Goal: Understand process/instructions: Learn how to perform a task or action

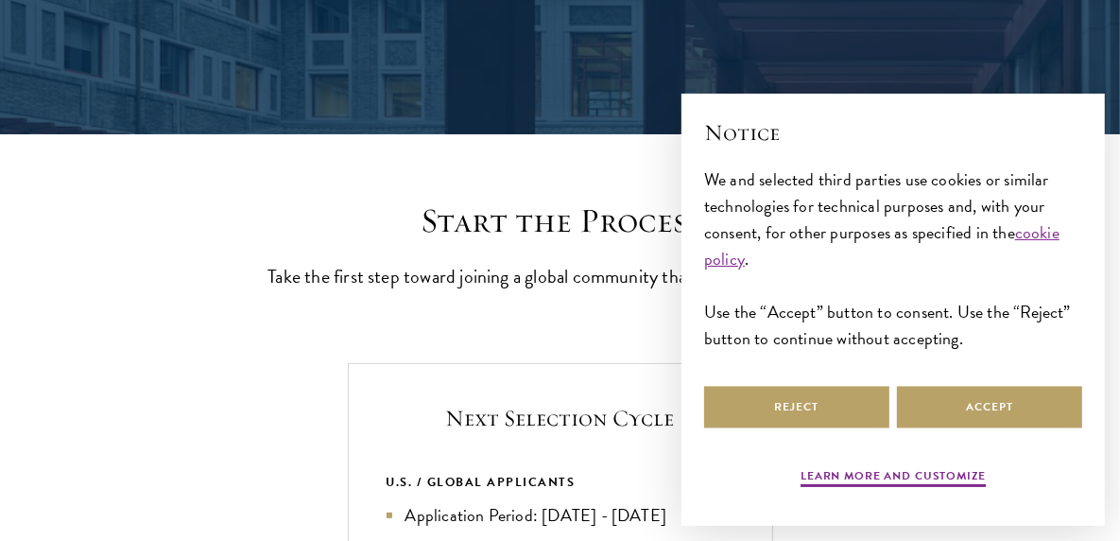
scroll to position [378, 0]
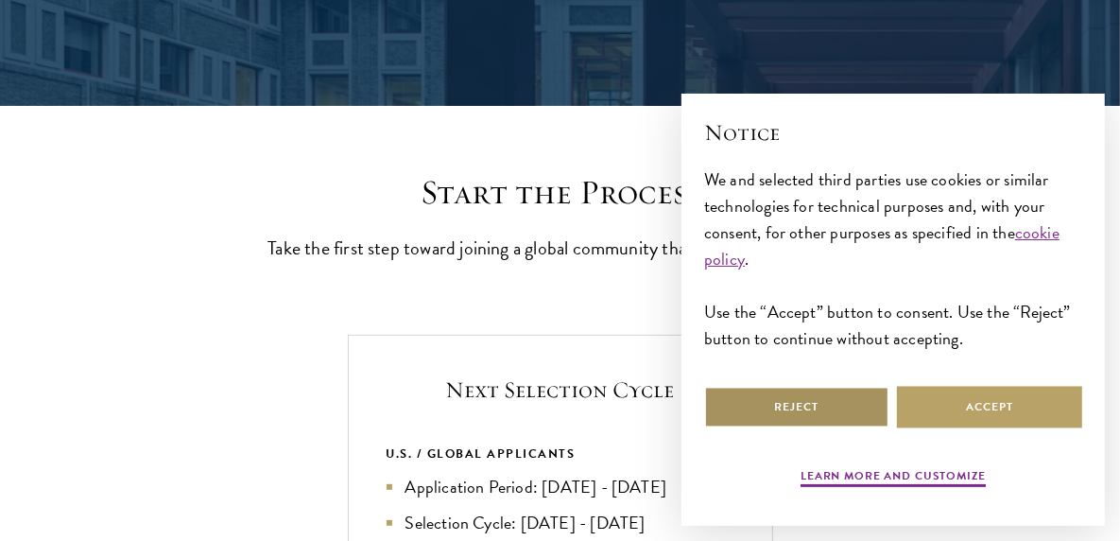
click at [840, 420] on button "Reject" at bounding box center [796, 407] width 185 height 43
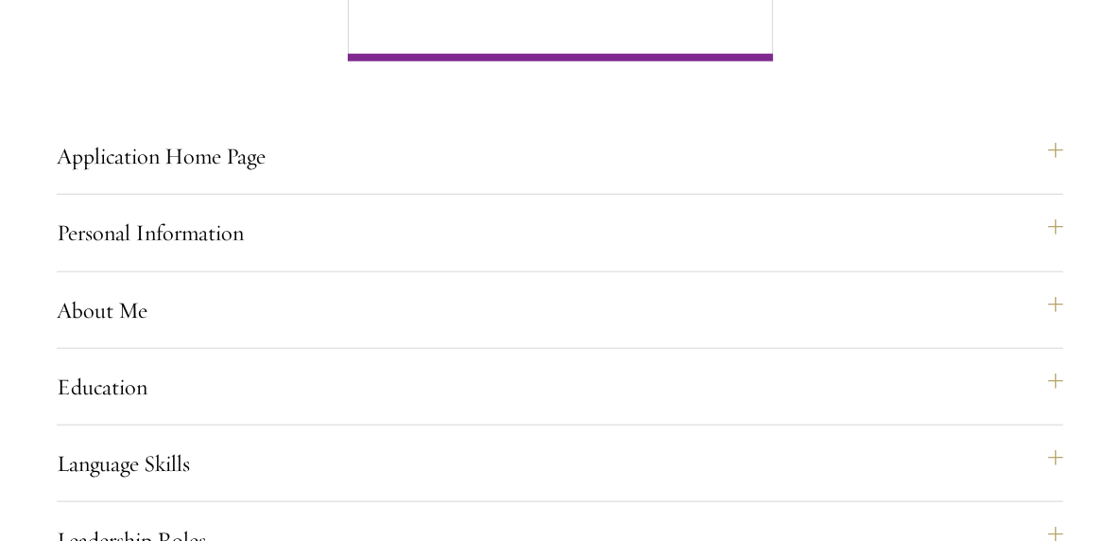
scroll to position [1323, 0]
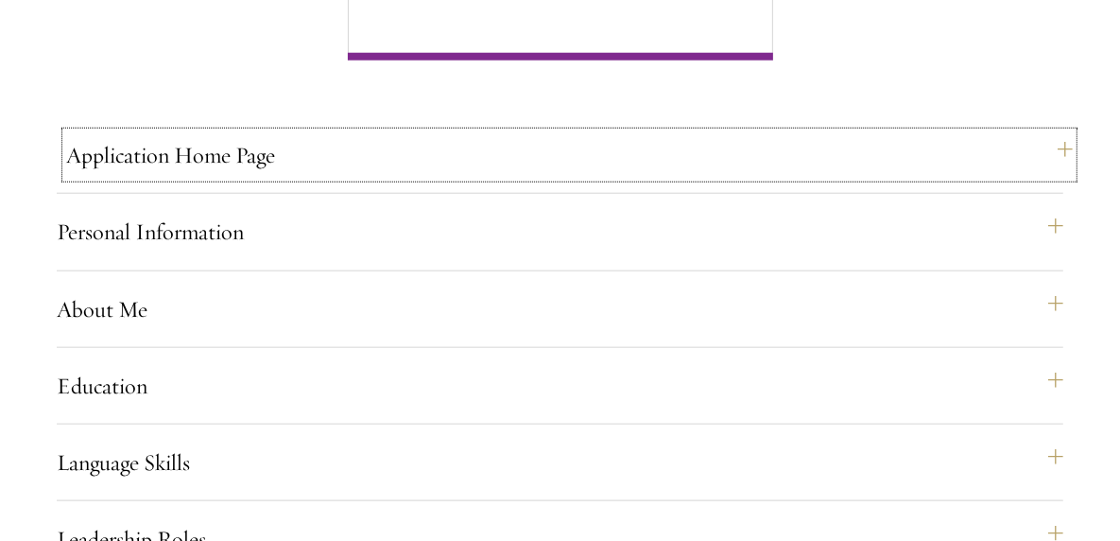
click at [648, 178] on button "Application Home Page" at bounding box center [569, 154] width 1006 height 45
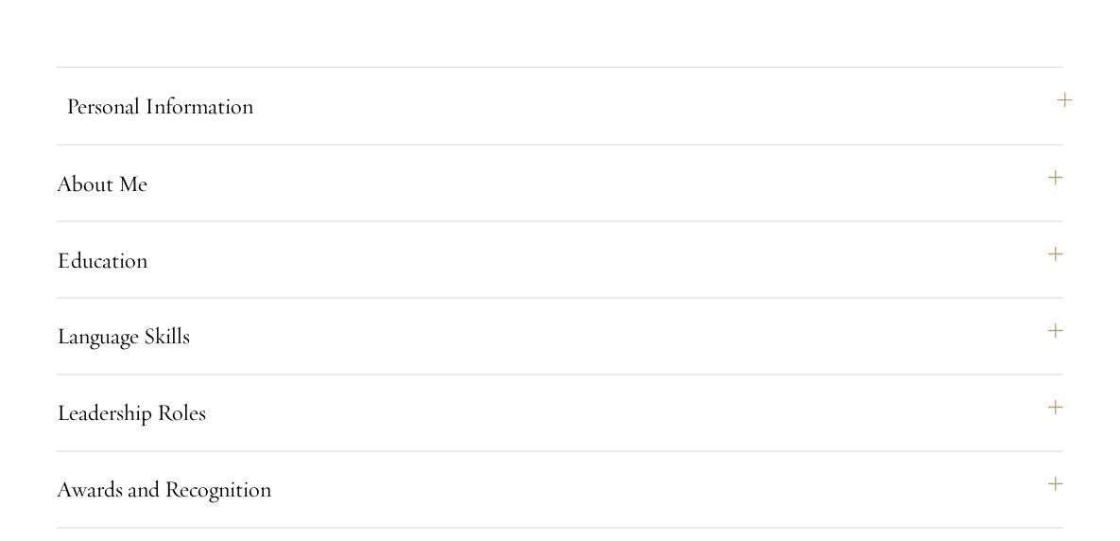
scroll to position [2174, 0]
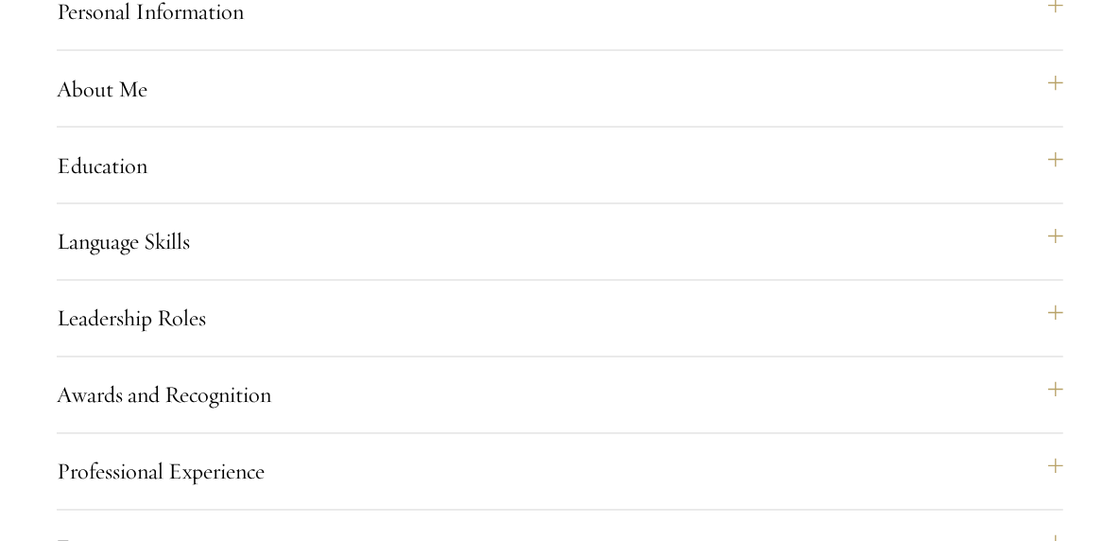
click at [508, 50] on div "Personal Information This section requests applicant biographical and contact i…" at bounding box center [560, 19] width 1006 height 61
click at [508, 34] on button "Personal Information" at bounding box center [569, 11] width 1006 height 45
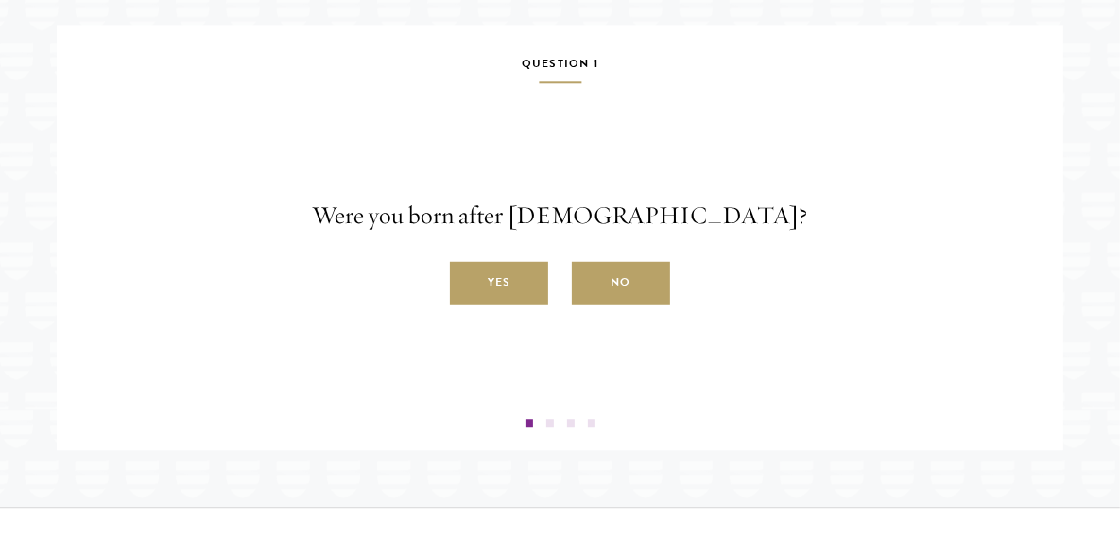
scroll to position [3307, 0]
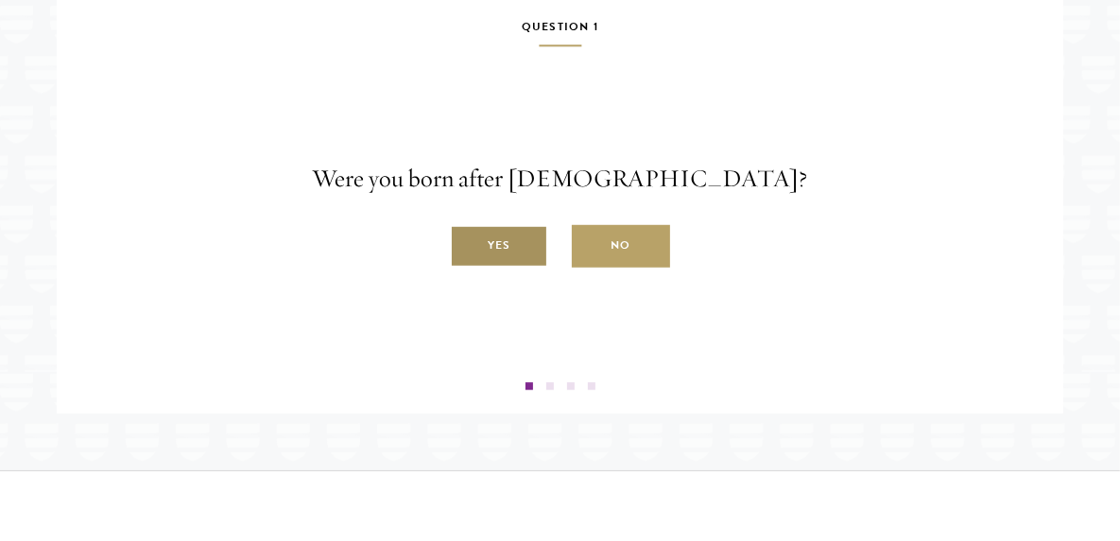
click at [498, 263] on label "Yes" at bounding box center [499, 246] width 98 height 43
click at [467, 244] on input "Yes" at bounding box center [458, 235] width 17 height 17
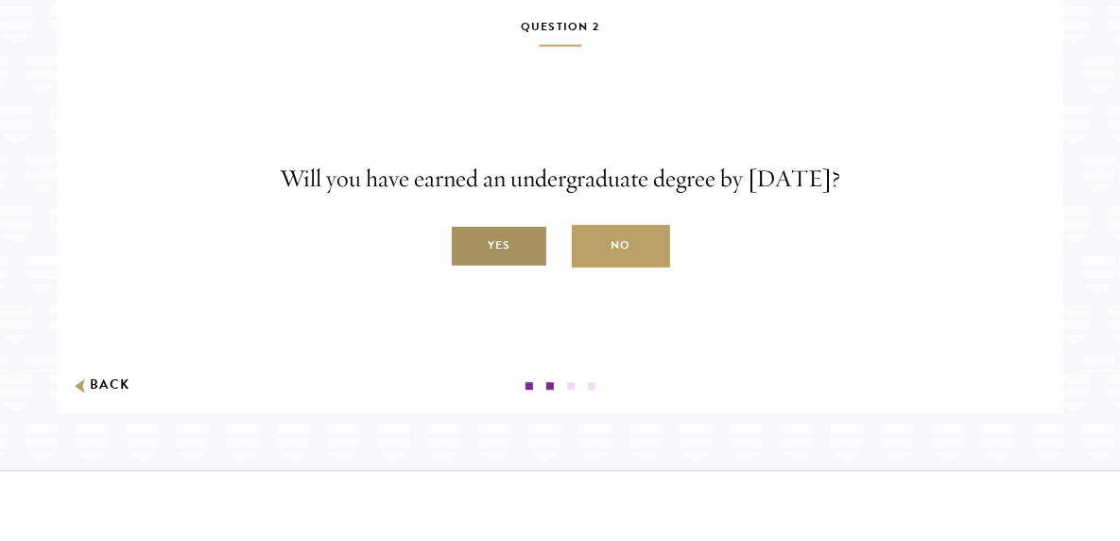
click at [513, 267] on label "Yes" at bounding box center [499, 246] width 98 height 43
click at [467, 244] on input "Yes" at bounding box center [458, 235] width 17 height 17
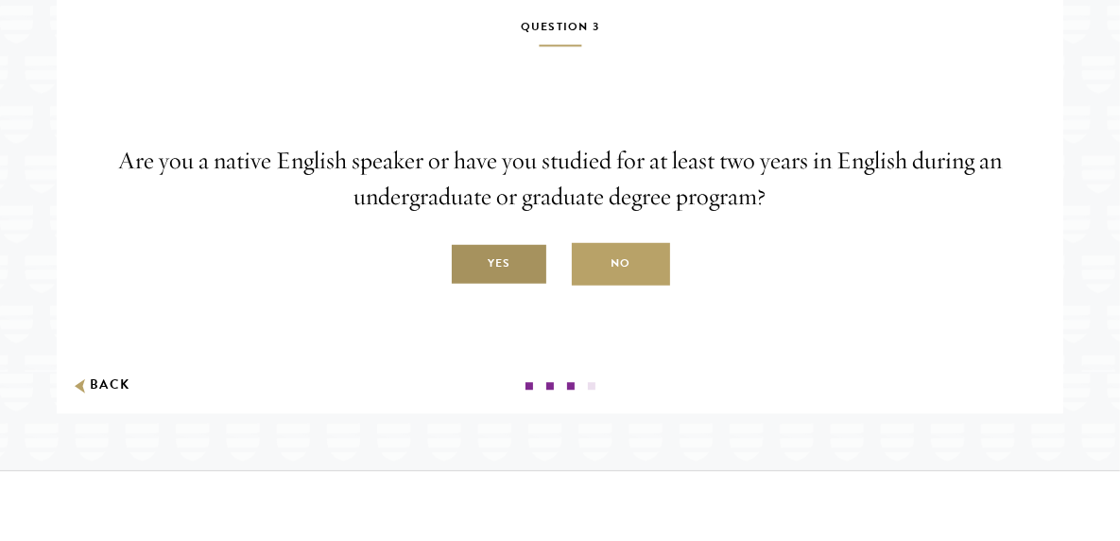
click at [522, 285] on label "Yes" at bounding box center [499, 264] width 98 height 43
click at [467, 262] on input "Yes" at bounding box center [458, 253] width 17 height 17
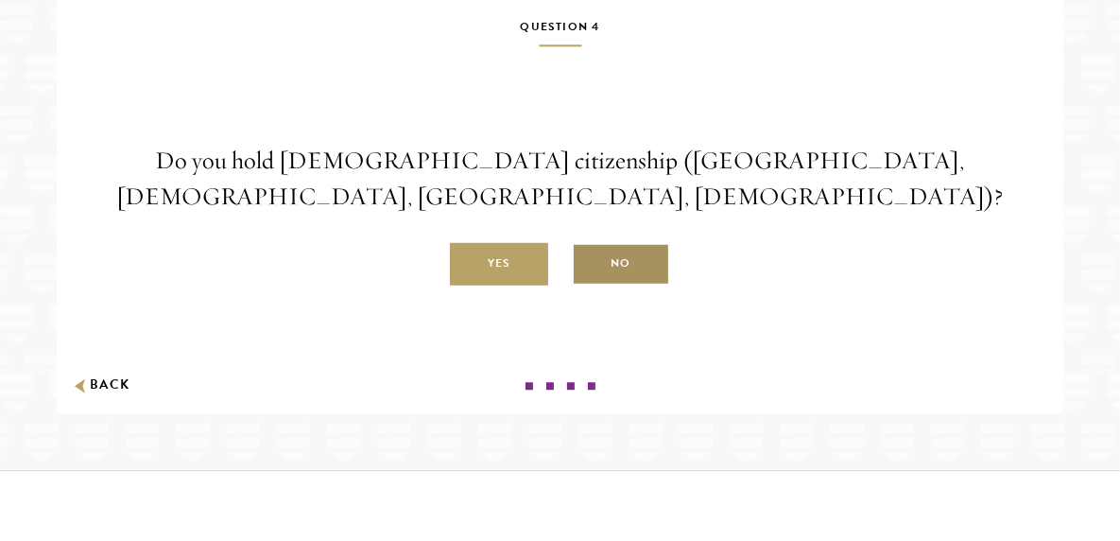
click at [633, 280] on label "No" at bounding box center [621, 264] width 98 height 43
click at [589, 262] on input "No" at bounding box center [580, 253] width 17 height 17
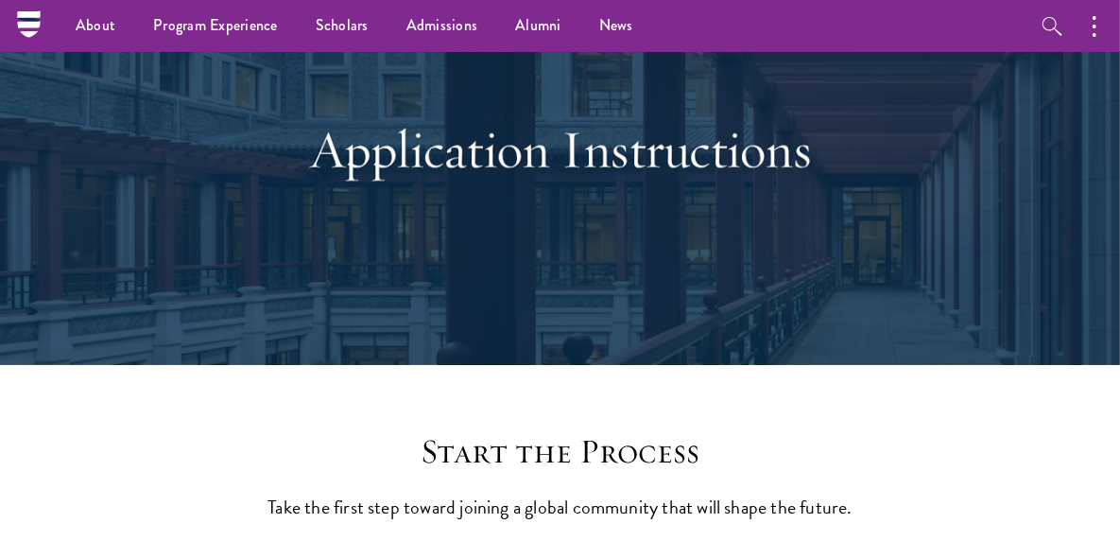
scroll to position [0, 0]
